Goal: Obtain resource: Obtain resource

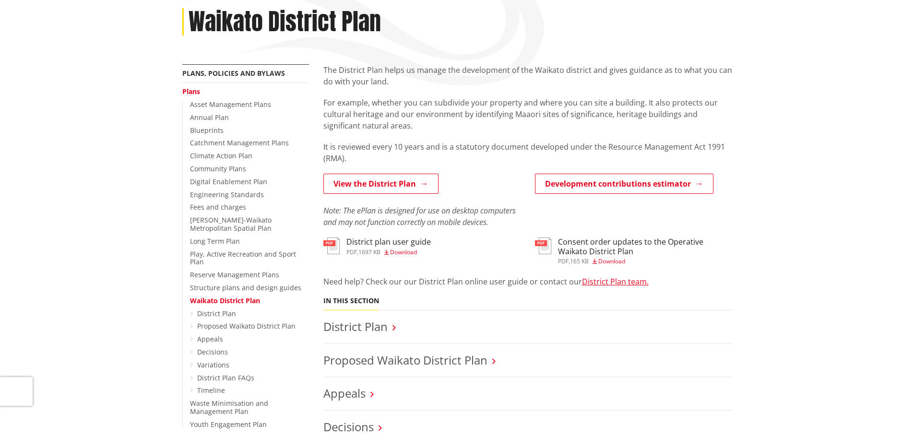
scroll to position [144, 0]
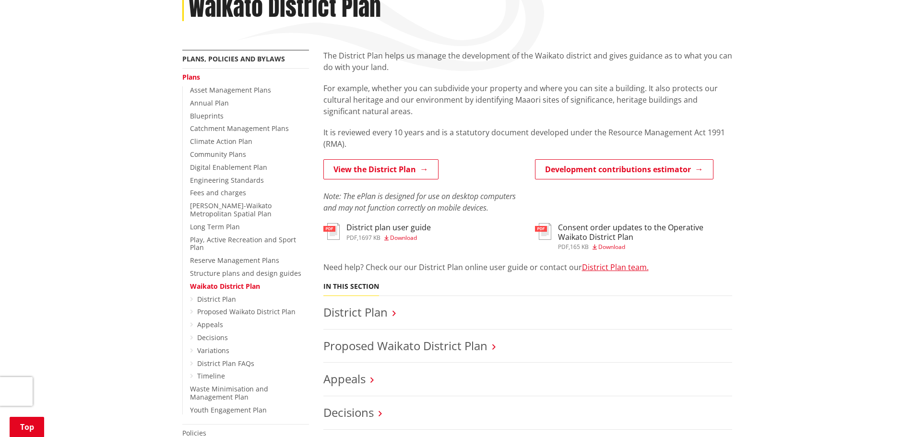
click at [403, 238] on span "Download" at bounding box center [403, 238] width 27 height 8
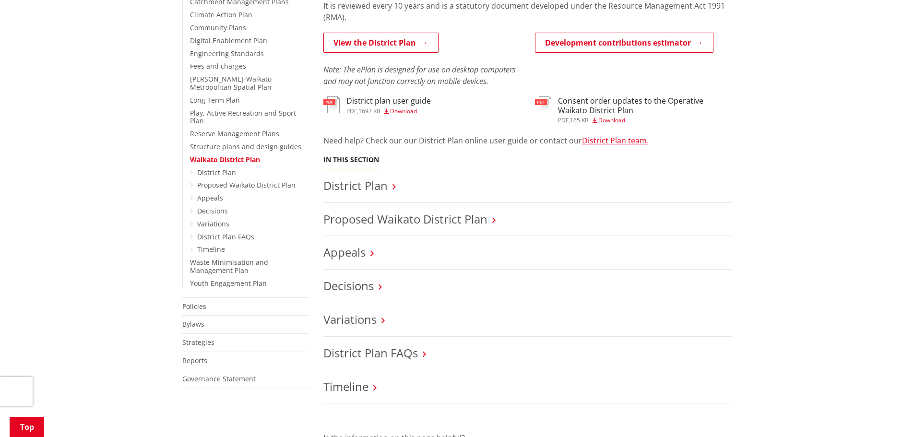
scroll to position [288, 0]
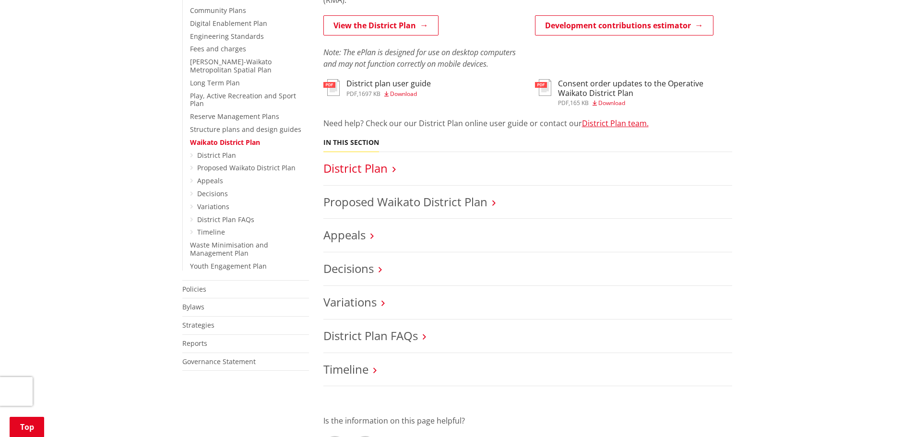
click at [381, 173] on link "District Plan" at bounding box center [356, 168] width 64 height 16
click at [215, 163] on link "Proposed Waikato District Plan" at bounding box center [246, 167] width 98 height 9
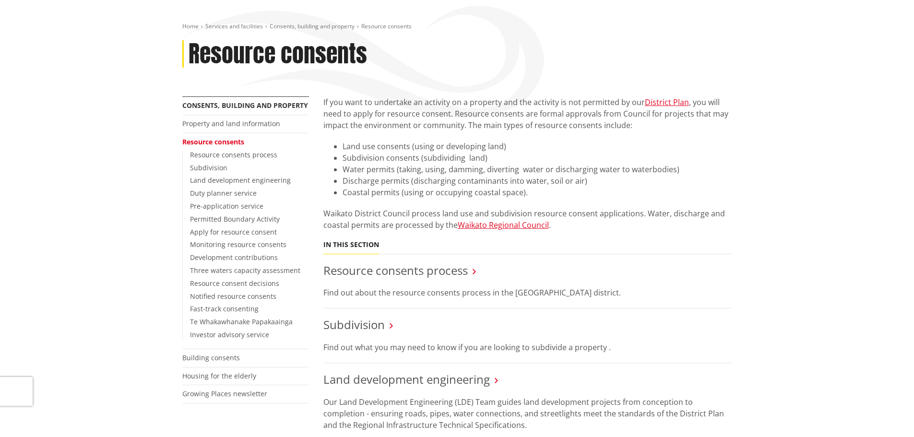
scroll to position [144, 0]
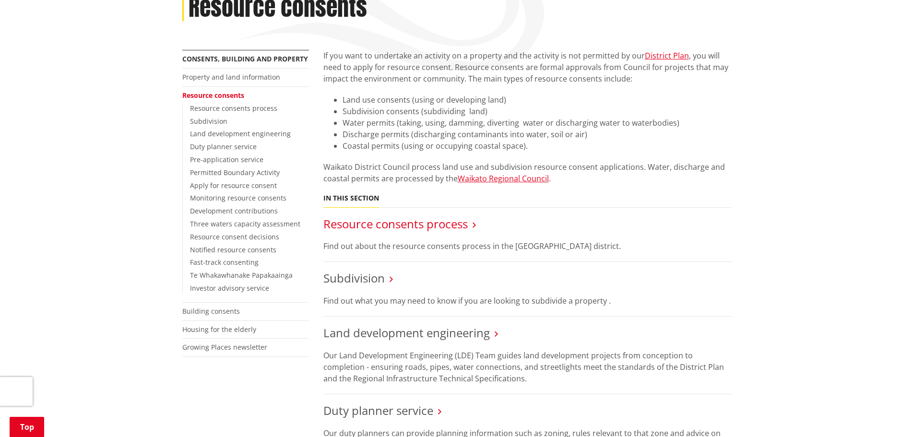
click at [408, 229] on link "Resource consents process" at bounding box center [396, 224] width 144 height 16
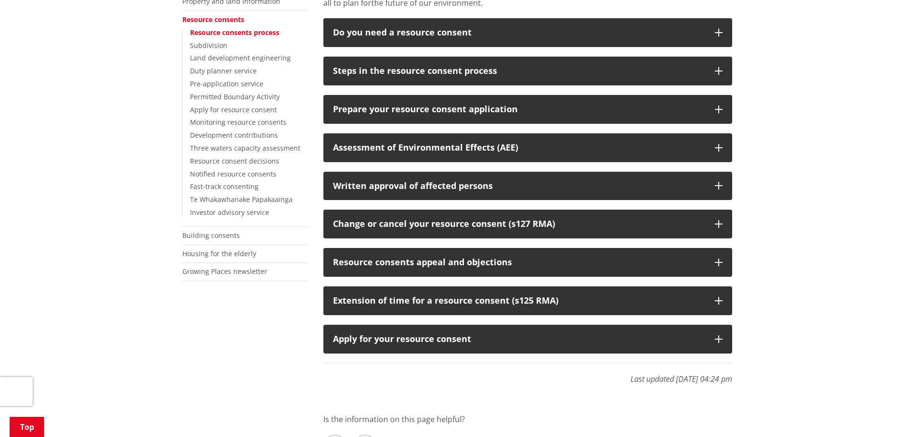
scroll to position [240, 0]
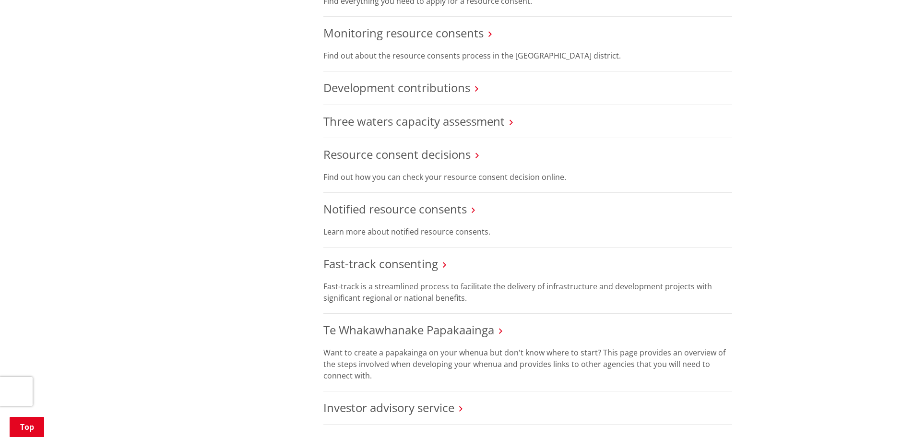
scroll to position [816, 0]
